Goal: Check status: Check status

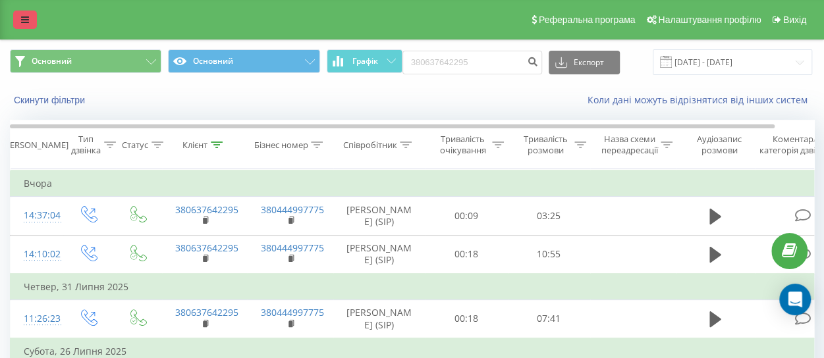
click at [28, 19] on icon at bounding box center [25, 19] width 8 height 9
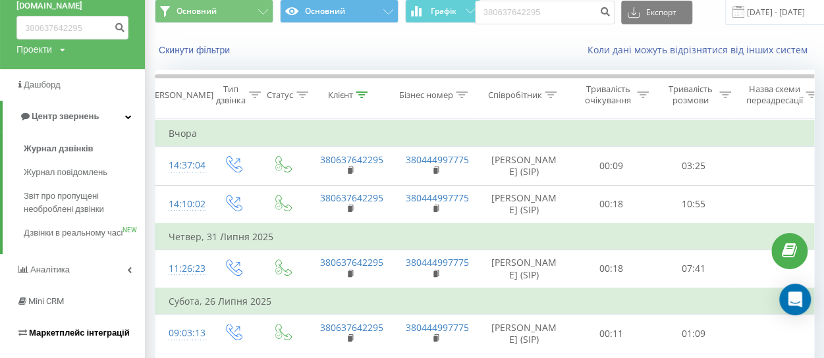
scroll to position [132, 0]
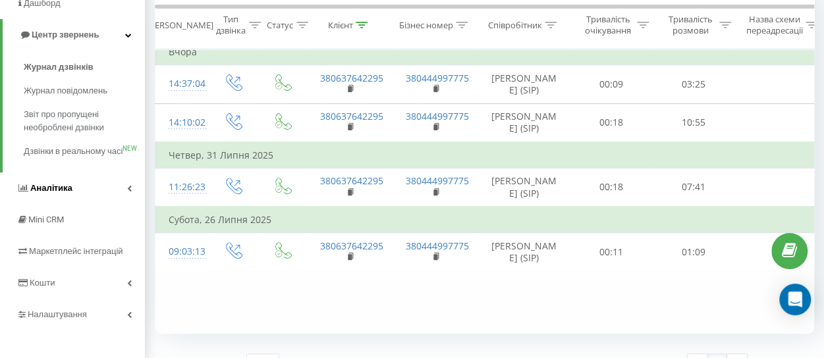
click at [41, 195] on span "Аналiтика" at bounding box center [44, 188] width 56 height 13
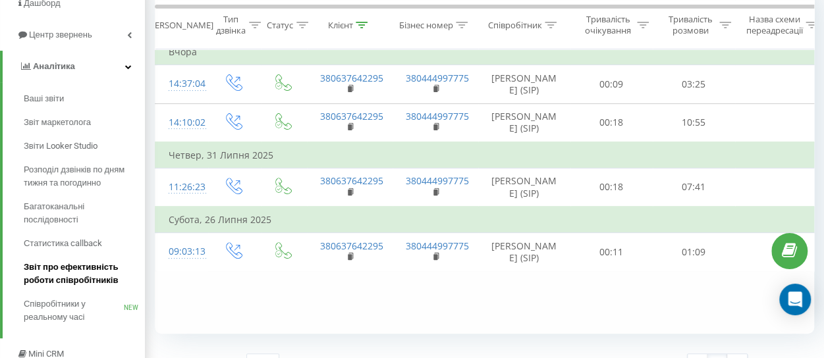
click at [86, 270] on span "Звіт про ефективність роботи співробітників" at bounding box center [81, 274] width 115 height 26
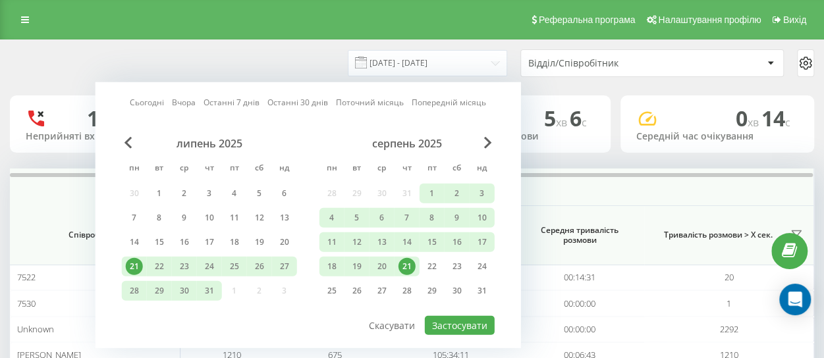
click at [144, 104] on link "Сьогодні" at bounding box center [147, 102] width 34 height 13
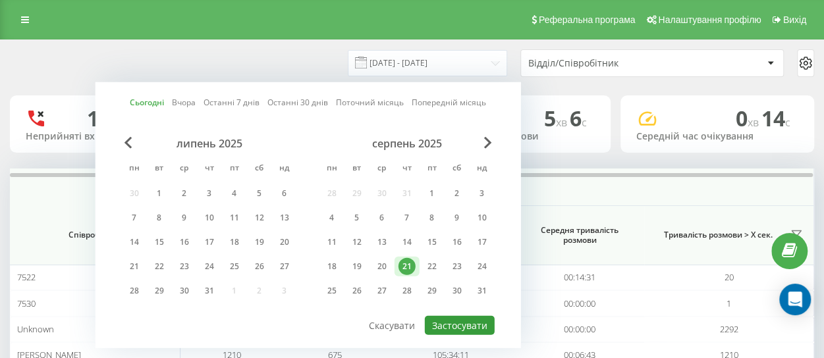
click at [437, 324] on button "Застосувати" at bounding box center [460, 325] width 70 height 19
type input "[DATE] - [DATE]"
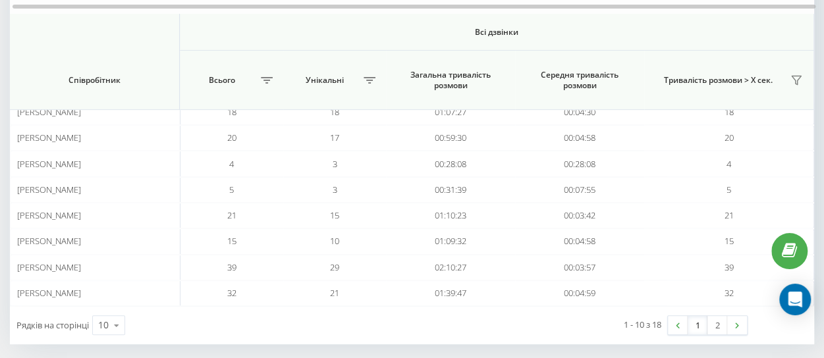
scroll to position [225, 0]
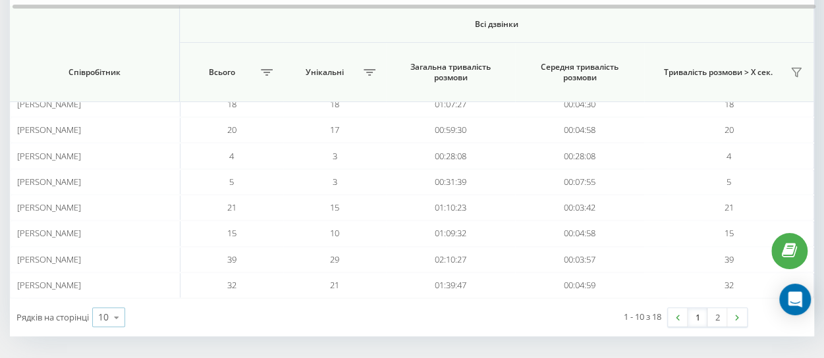
click at [117, 316] on icon at bounding box center [117, 318] width 20 height 26
click at [111, 259] on div "25" at bounding box center [109, 260] width 32 height 19
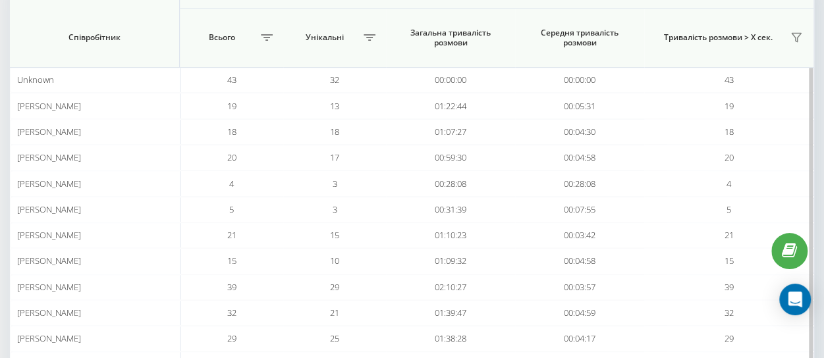
scroll to position [132, 0]
